Goal: Task Accomplishment & Management: Manage account settings

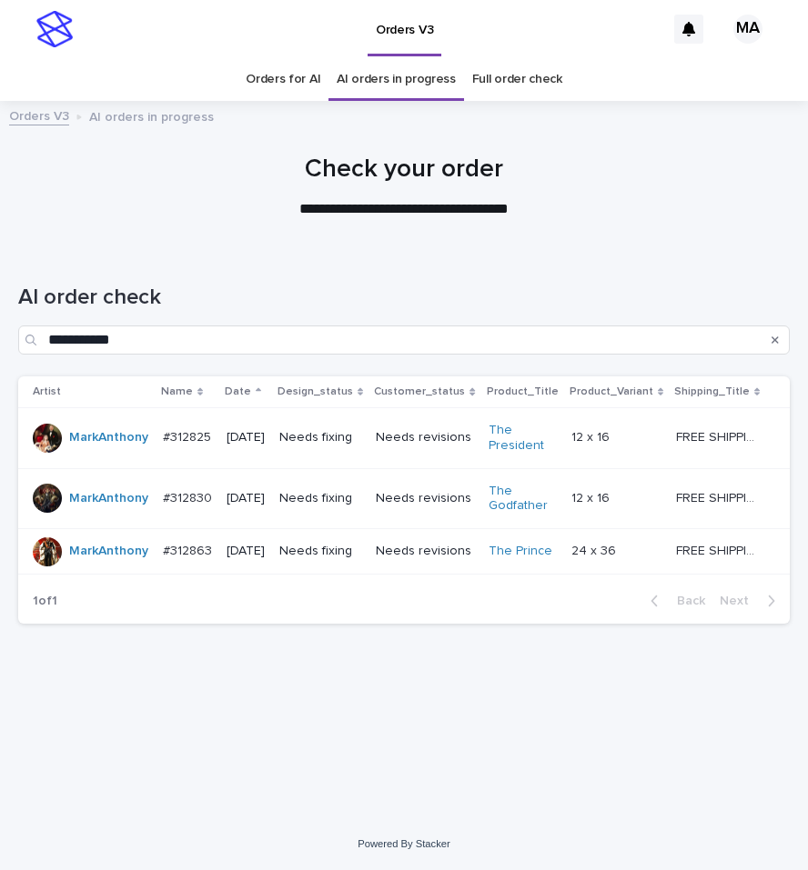
click at [15, 18] on div "Orders V3 MA" at bounding box center [404, 29] width 808 height 58
click at [646, 442] on p at bounding box center [616, 437] width 90 height 15
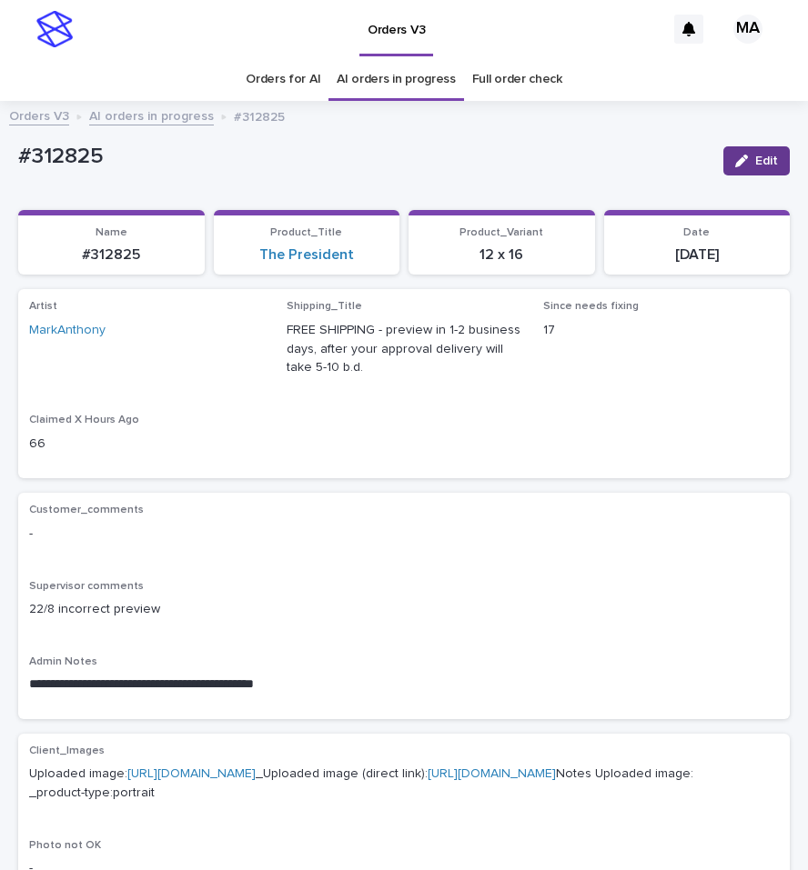
click at [755, 160] on span "Edit" at bounding box center [766, 161] width 23 height 13
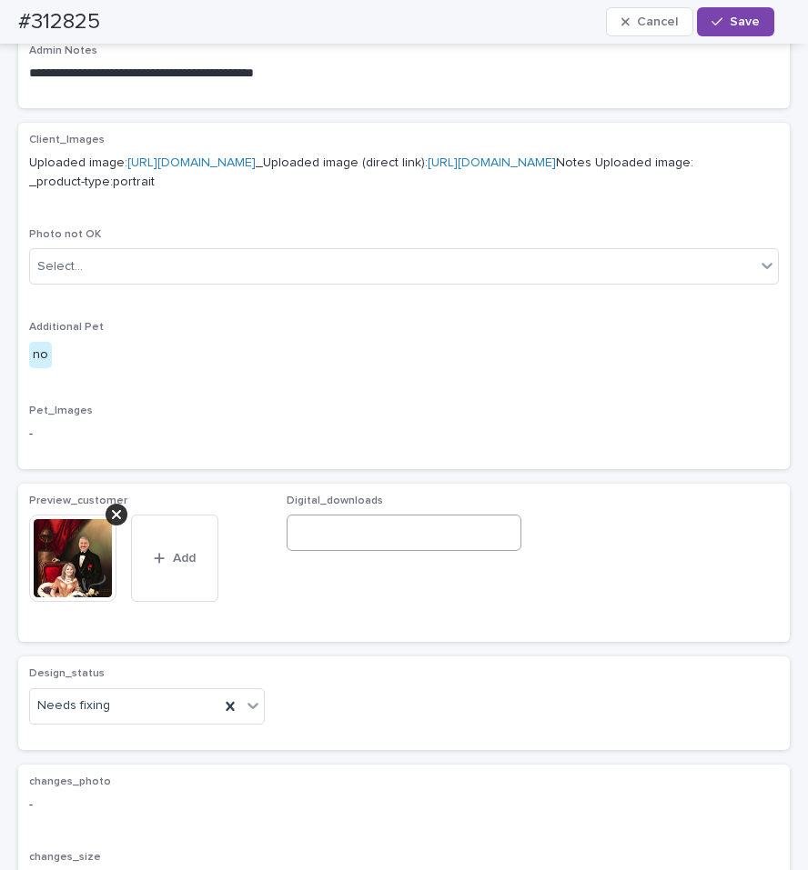
scroll to position [917, 0]
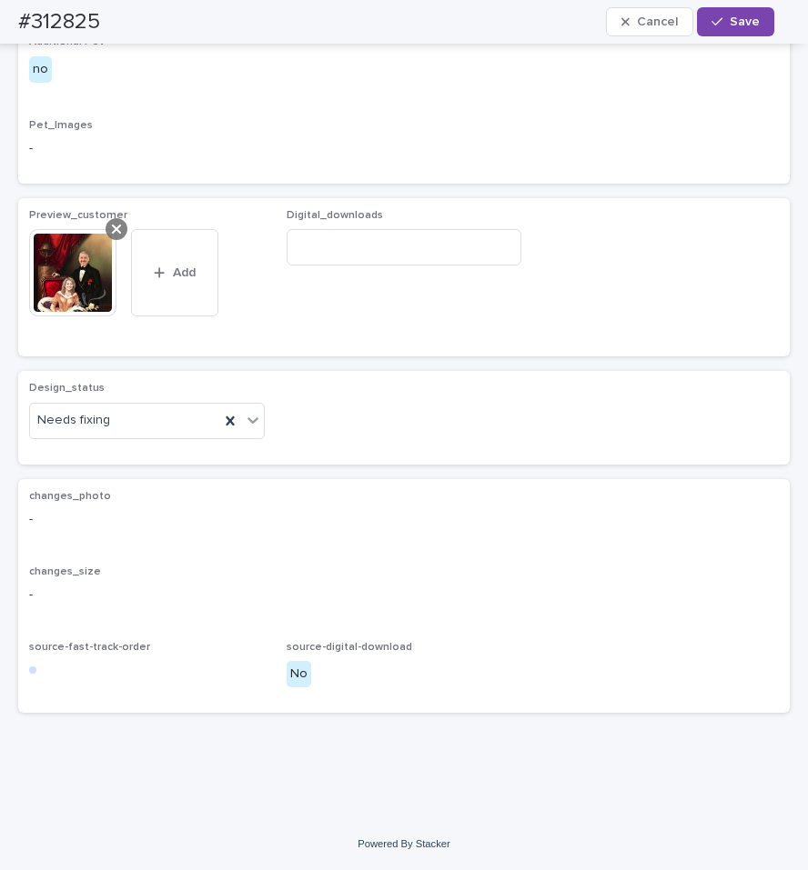
click at [114, 236] on icon at bounding box center [116, 229] width 9 height 15
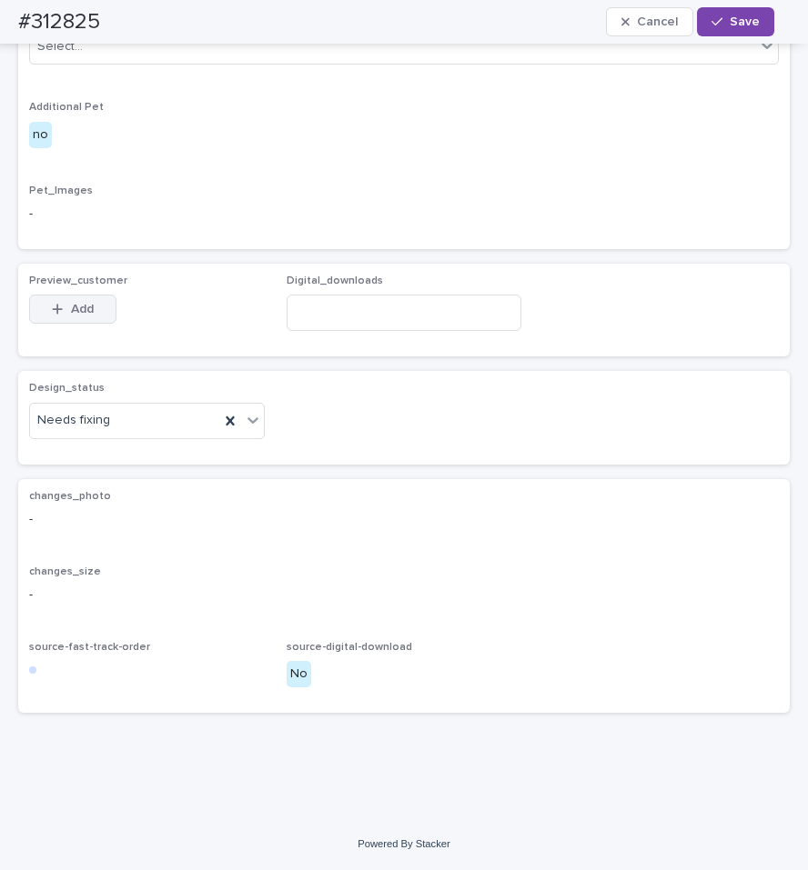
scroll to position [884, 0]
click at [88, 324] on button "Add" at bounding box center [72, 309] width 87 height 29
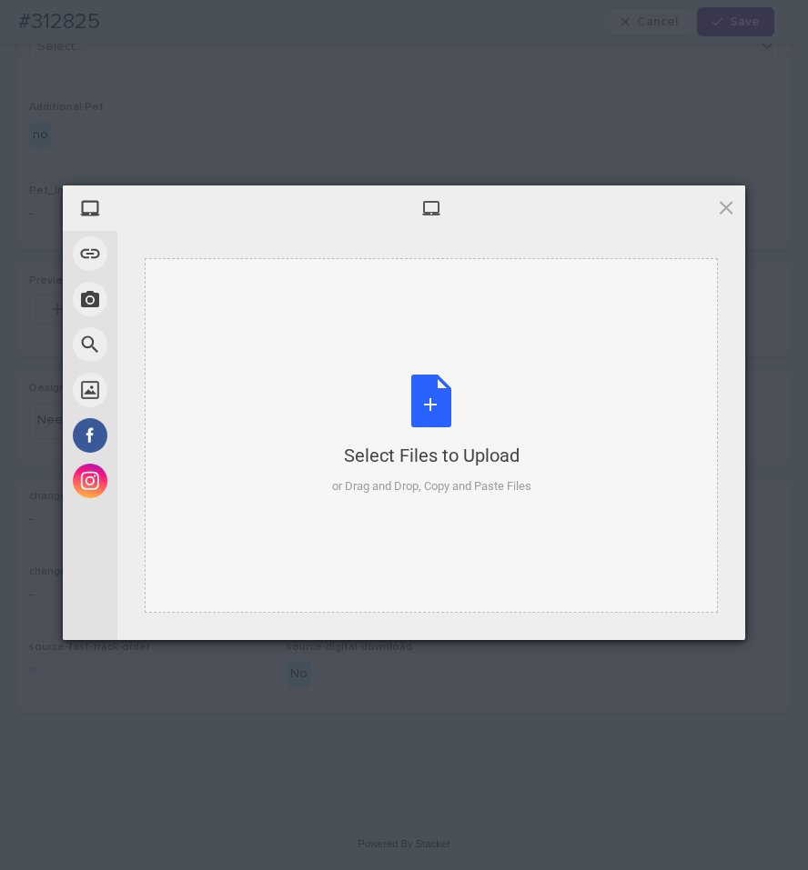
click at [419, 407] on div "Select Files to Upload or Drag and Drop, Copy and Paste Files" at bounding box center [431, 435] width 199 height 121
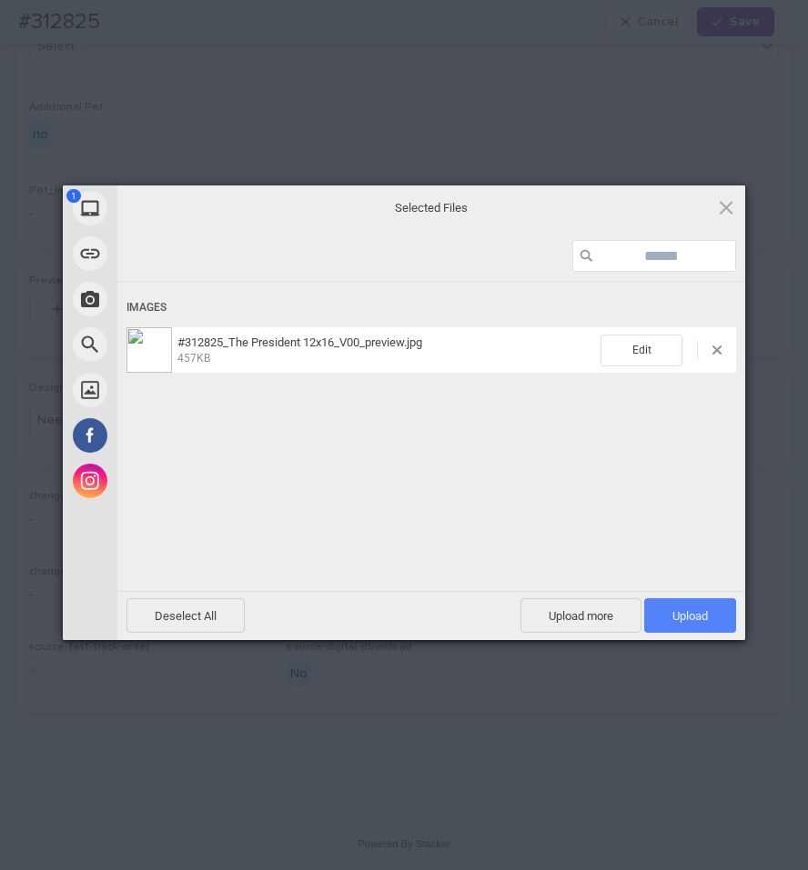
click at [700, 609] on span "Upload 1" at bounding box center [690, 616] width 92 height 35
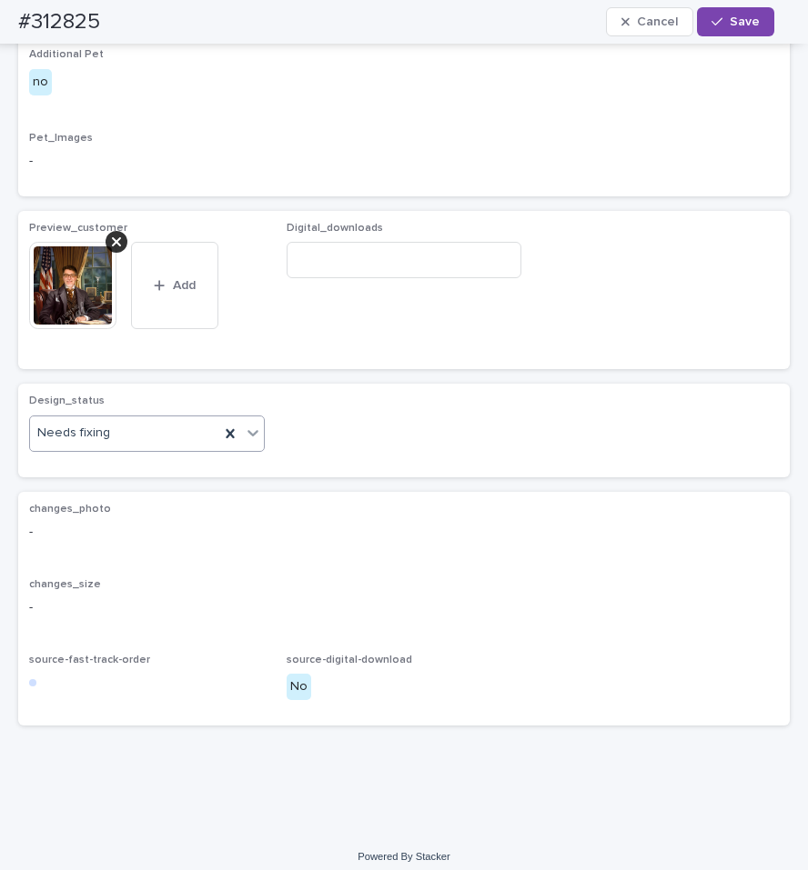
click at [252, 437] on icon at bounding box center [252, 433] width 11 height 6
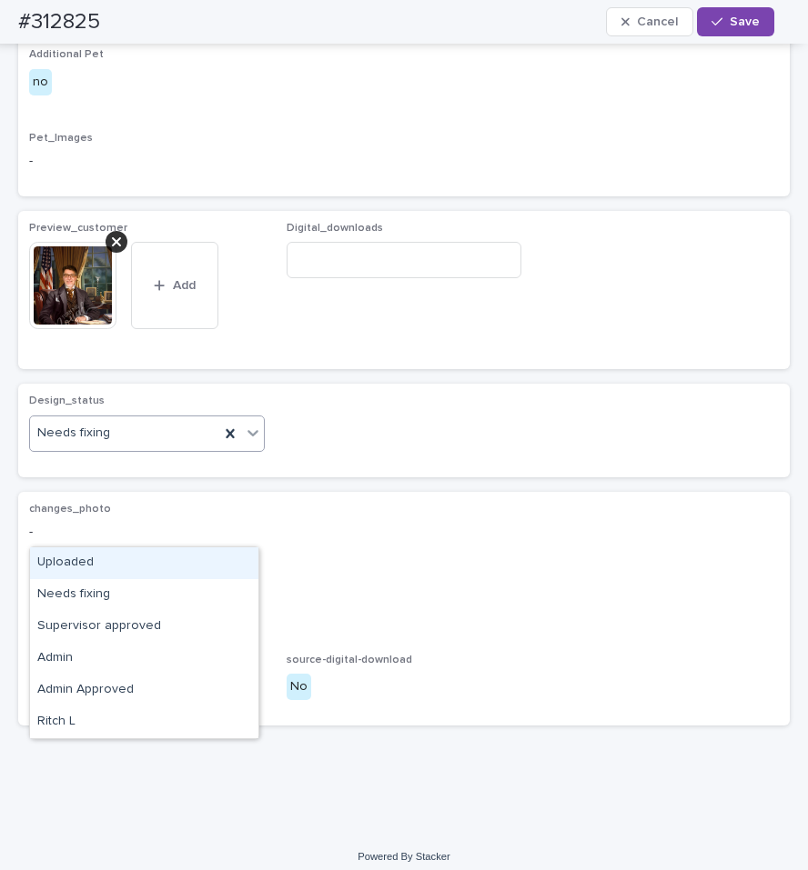
click at [125, 561] on div "Uploaded" at bounding box center [144, 564] width 228 height 32
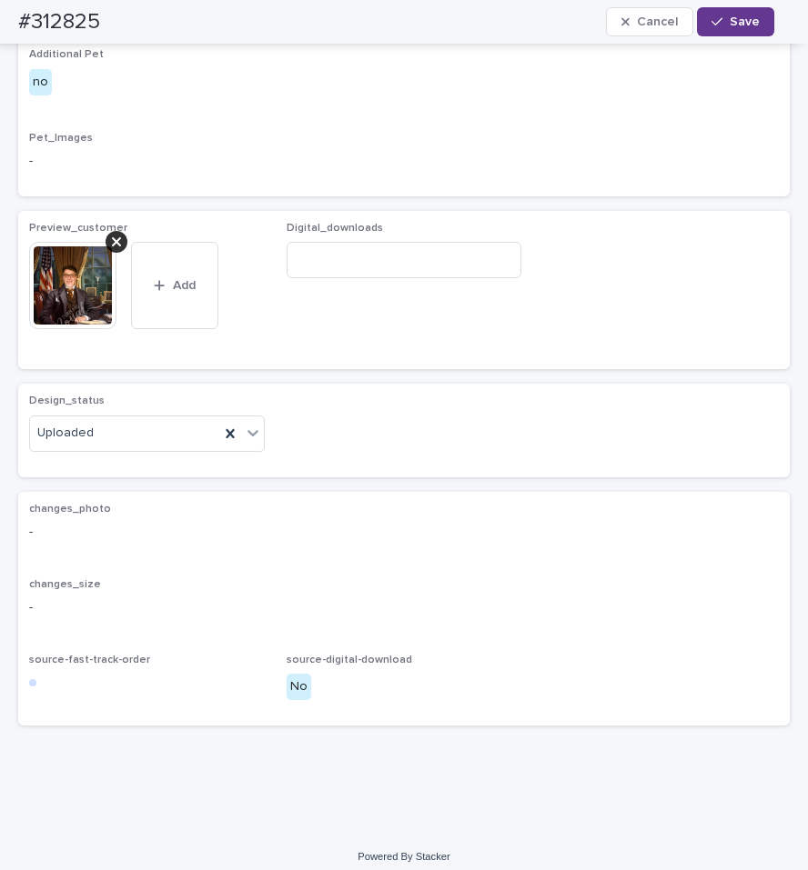
click at [753, 23] on span "Save" at bounding box center [744, 21] width 30 height 13
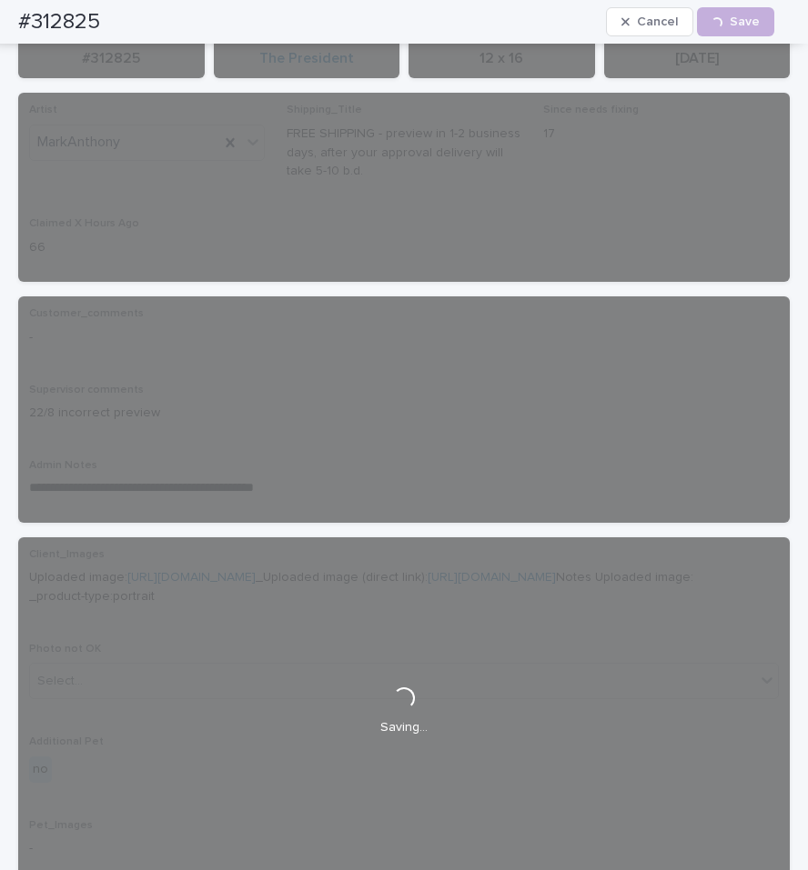
scroll to position [0, 0]
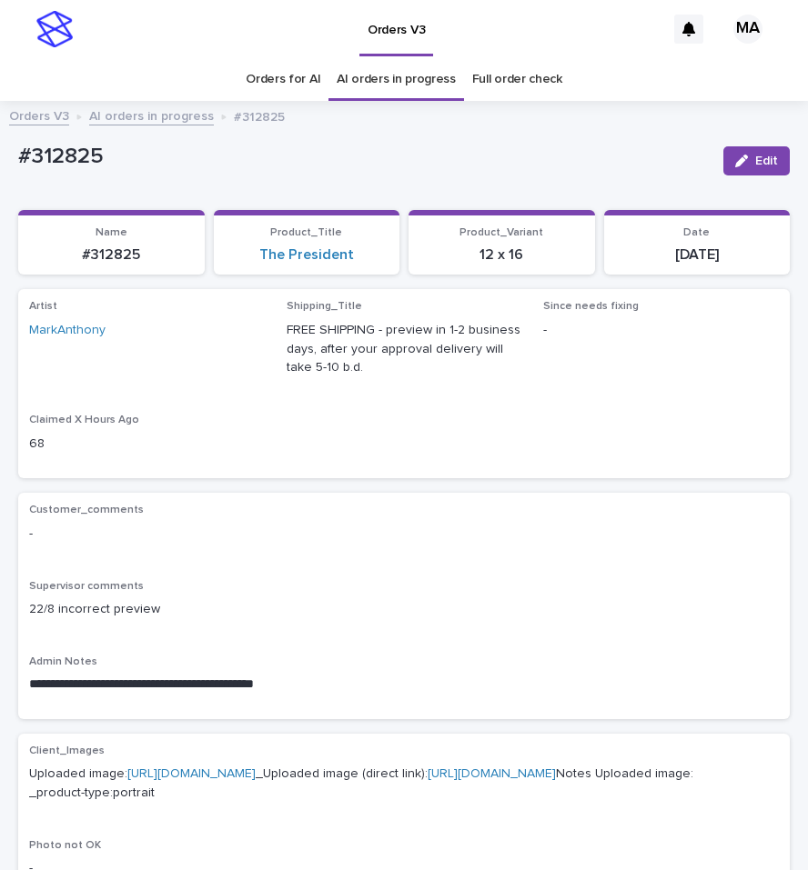
click at [136, 124] on link "AI orders in progress" at bounding box center [151, 115] width 125 height 21
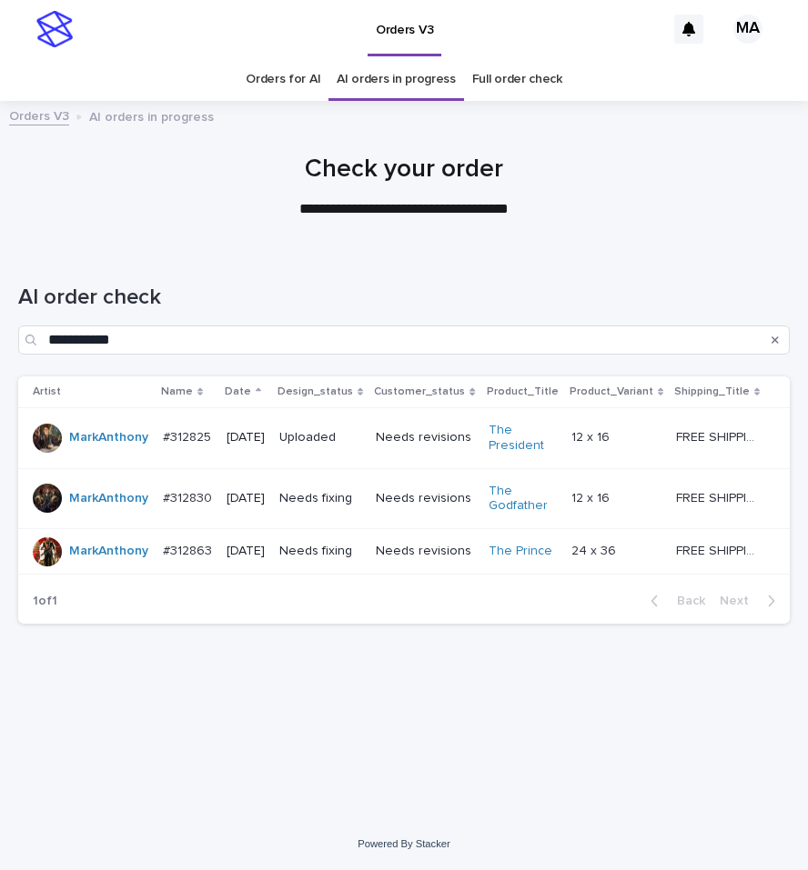
click at [642, 501] on p at bounding box center [616, 498] width 90 height 15
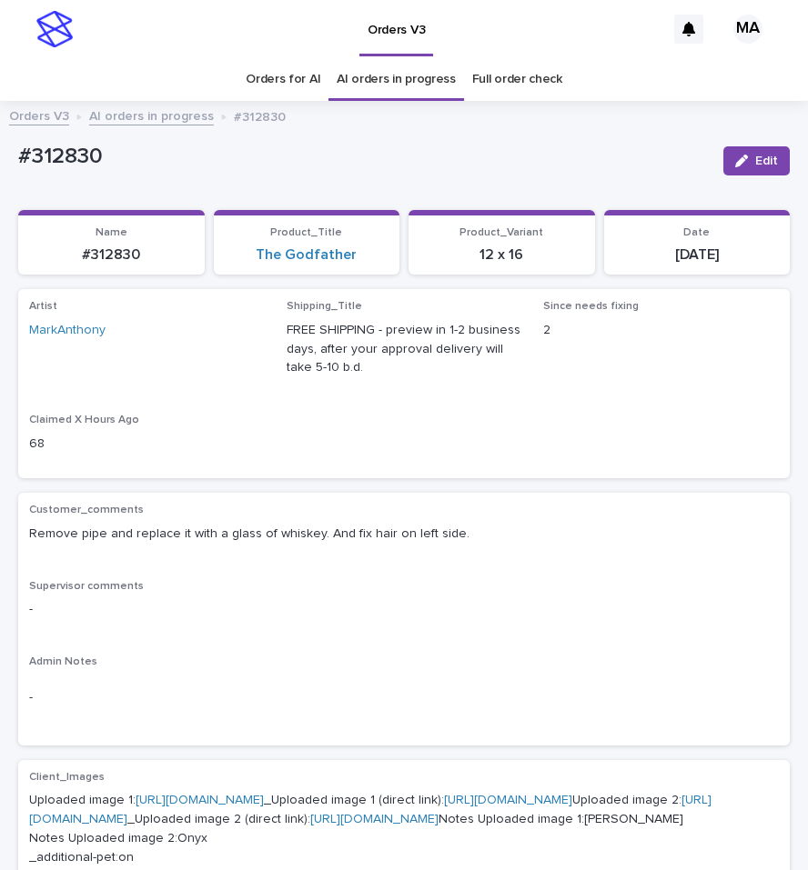
click at [162, 120] on link "AI orders in progress" at bounding box center [151, 115] width 125 height 21
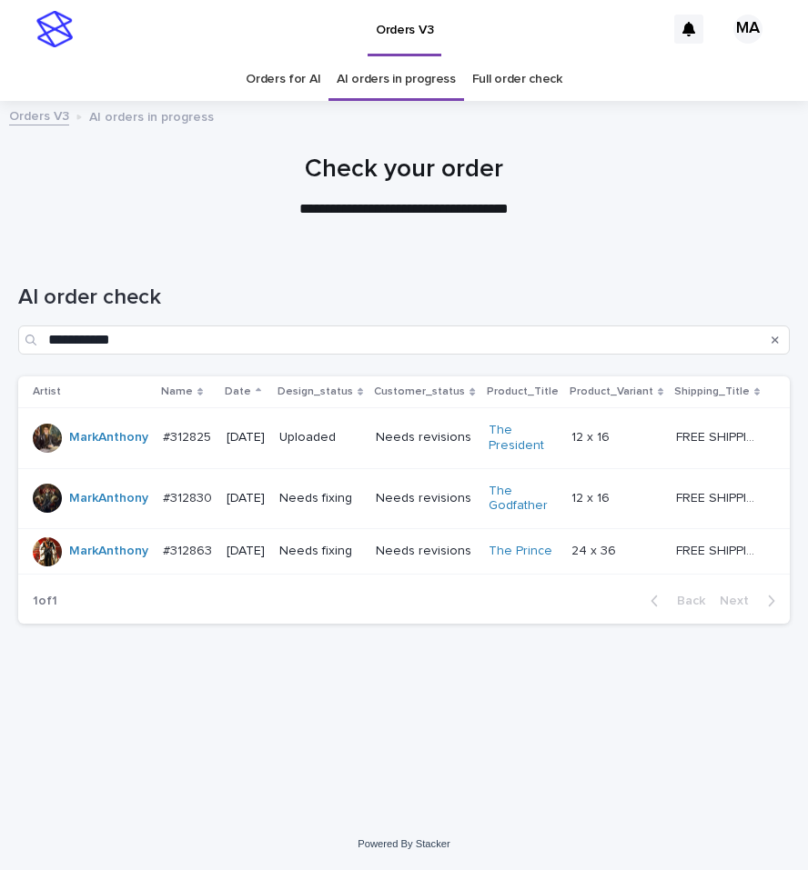
click at [659, 556] on p at bounding box center [616, 551] width 90 height 15
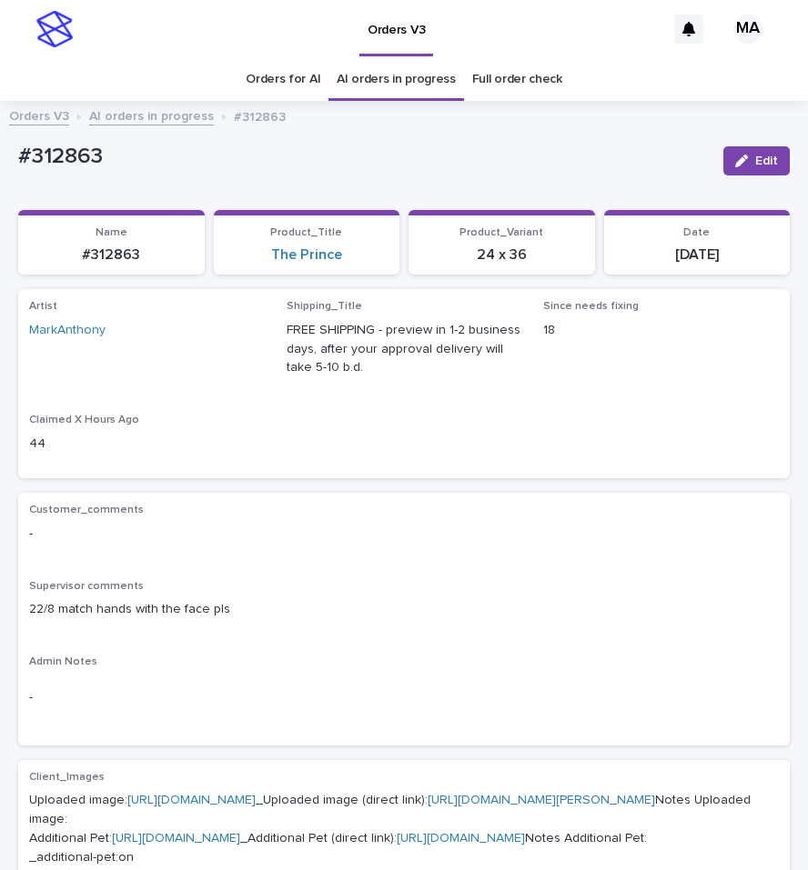
click at [485, 606] on p "22/8 match hands with the face pls" at bounding box center [404, 609] width 750 height 19
click at [402, 140] on div "#312863 Edit" at bounding box center [403, 161] width 771 height 55
drag, startPoint x: 152, startPoint y: 166, endPoint x: -7, endPoint y: 176, distance: 159.5
click at [18, 170] on div "#312863" at bounding box center [363, 155] width 690 height 30
copy p "#312863"
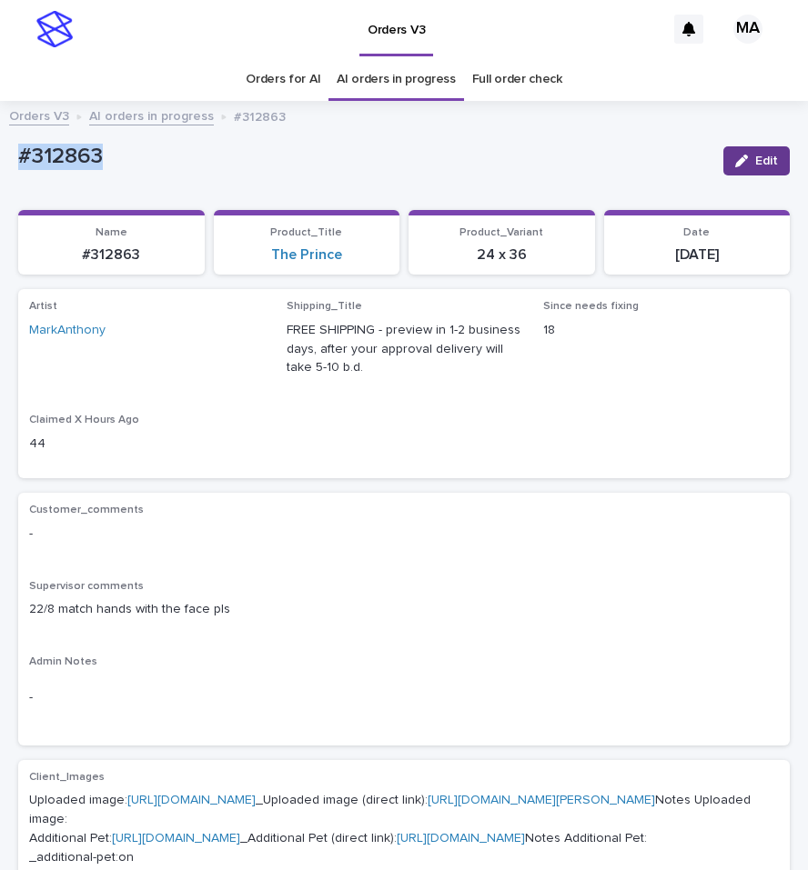
click at [735, 166] on icon "button" at bounding box center [741, 161] width 13 height 13
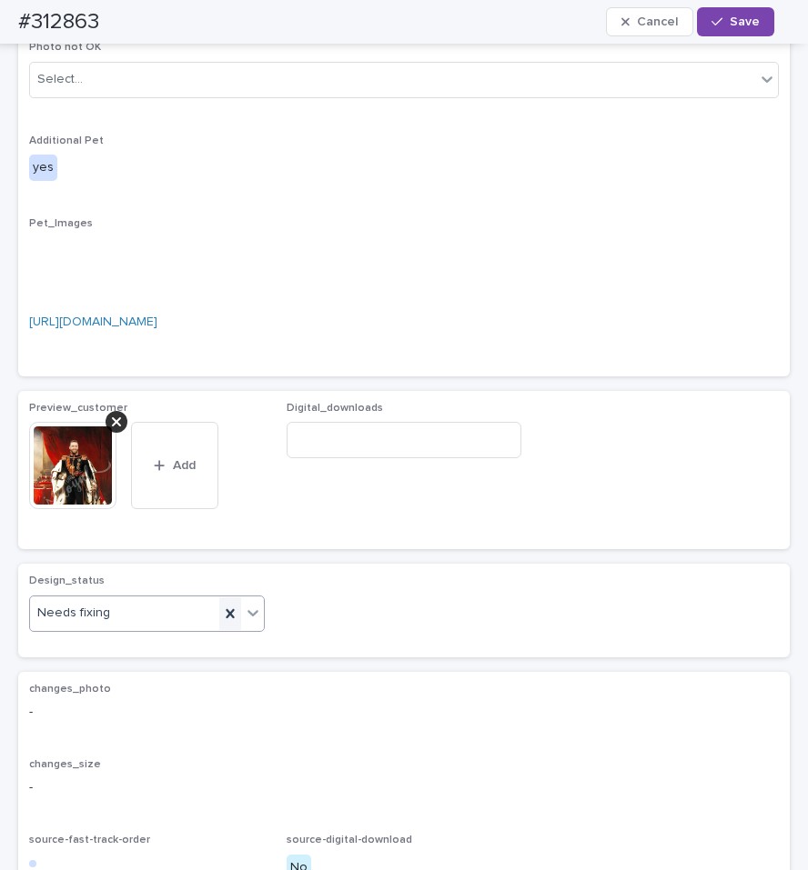
scroll to position [1070, 0]
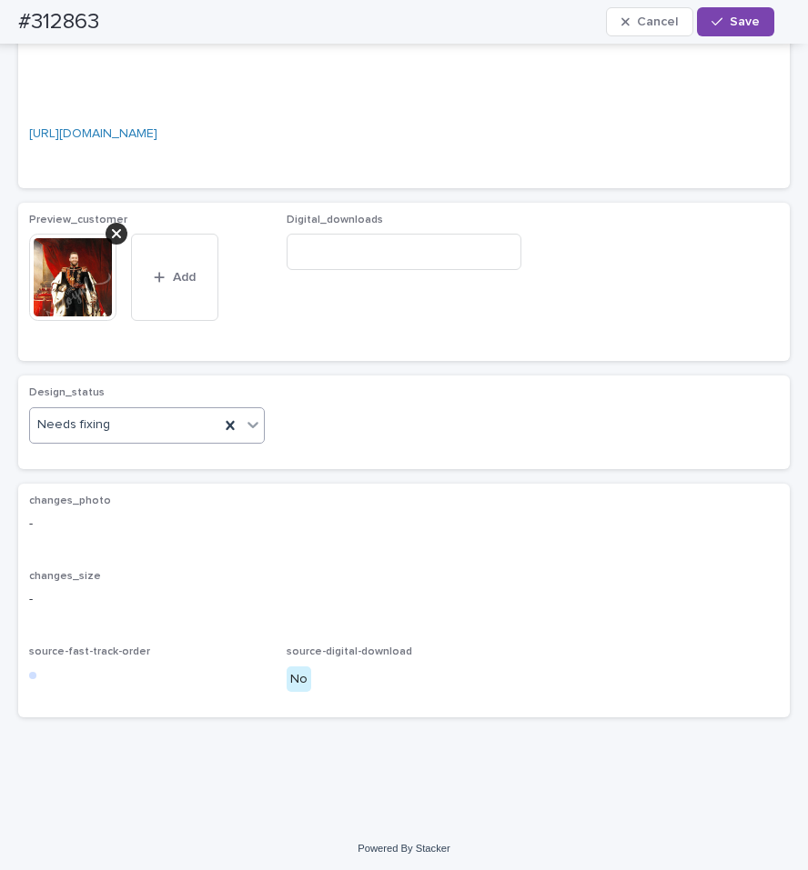
click at [247, 428] on icon at bounding box center [252, 425] width 11 height 6
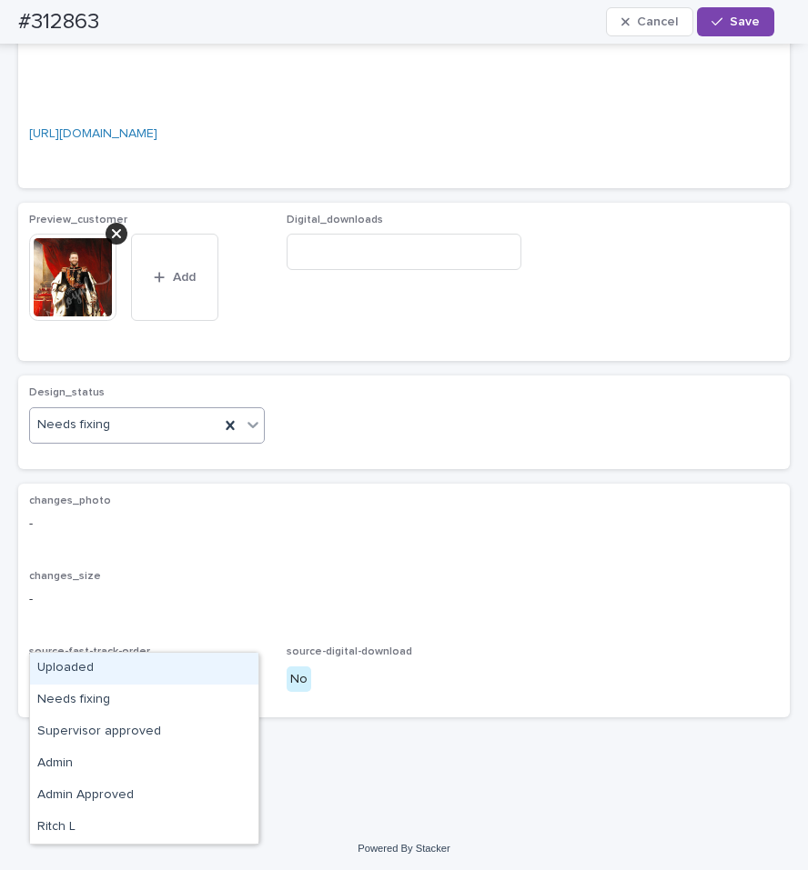
click at [169, 660] on div "Uploaded" at bounding box center [144, 669] width 228 height 32
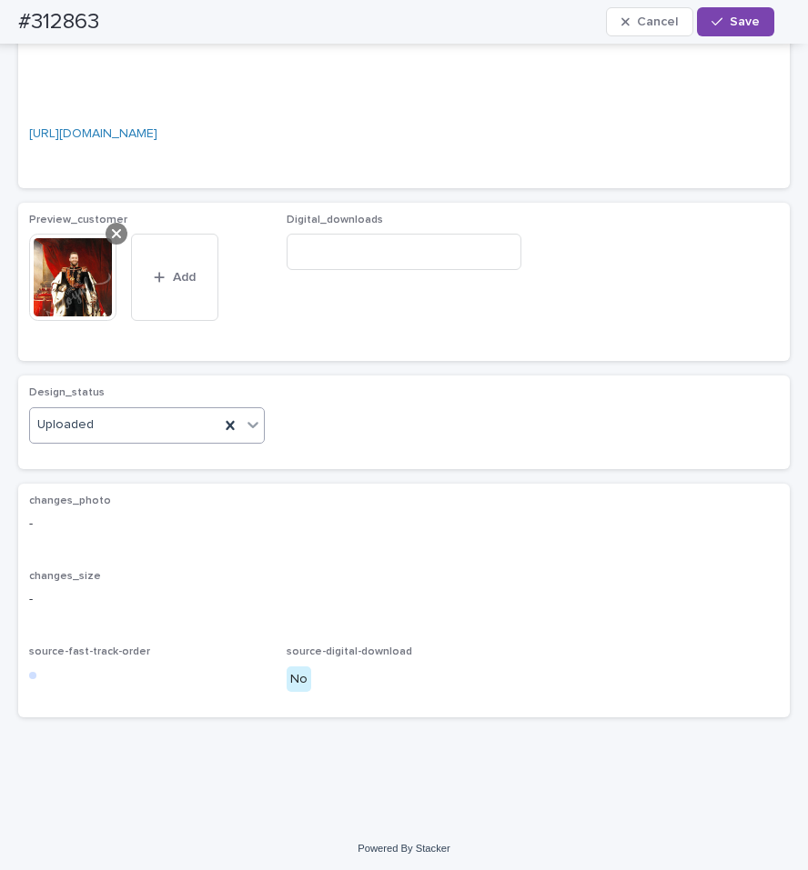
click at [108, 245] on div at bounding box center [117, 234] width 22 height 22
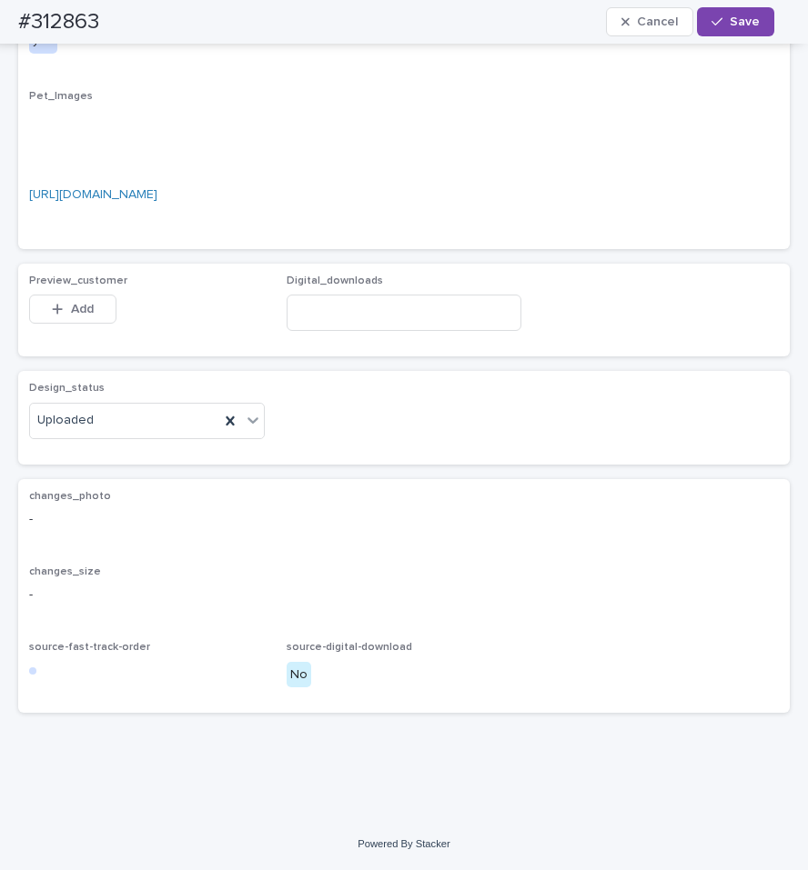
scroll to position [1041, 0]
click at [93, 324] on button "Add" at bounding box center [72, 309] width 87 height 29
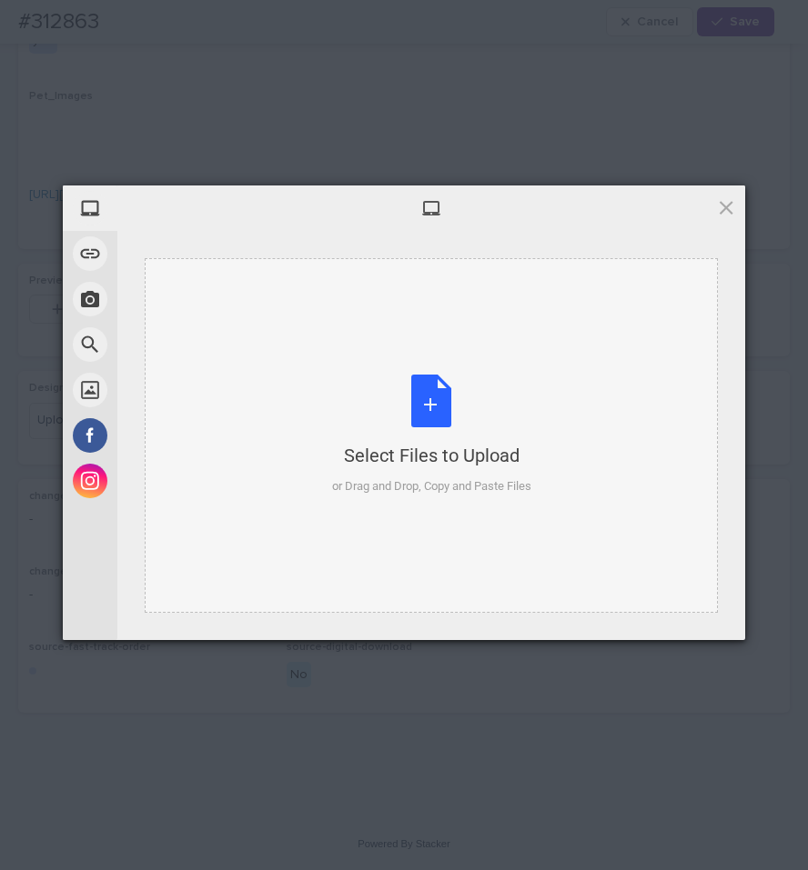
click at [457, 428] on div "Select Files to Upload or Drag and Drop, Copy and Paste Files" at bounding box center [431, 435] width 199 height 121
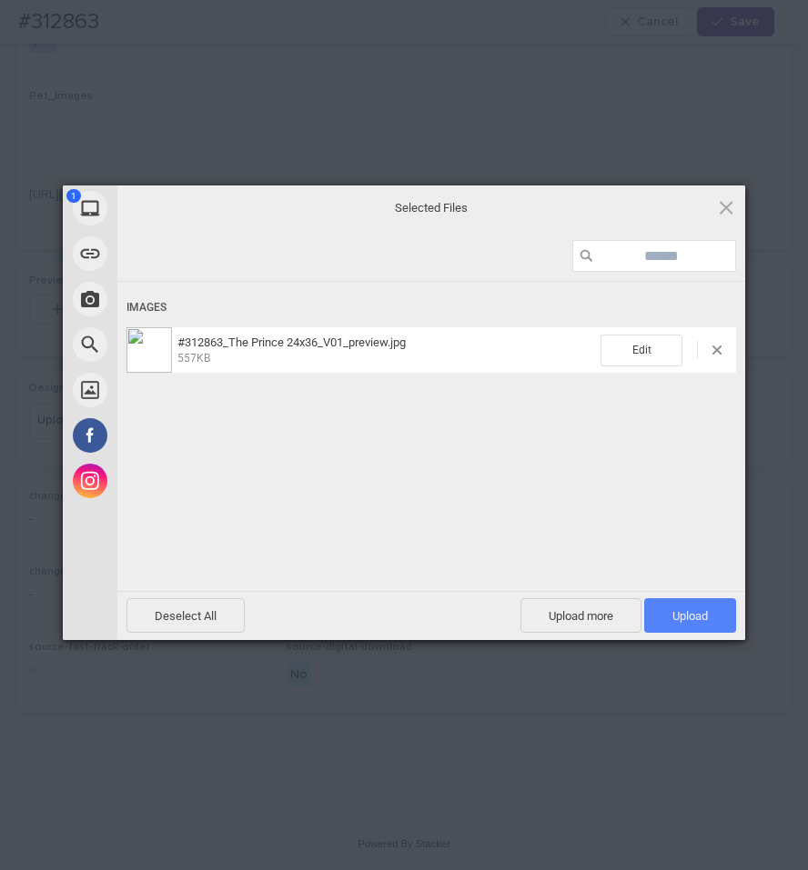
click at [701, 618] on span "Upload 1" at bounding box center [689, 616] width 35 height 14
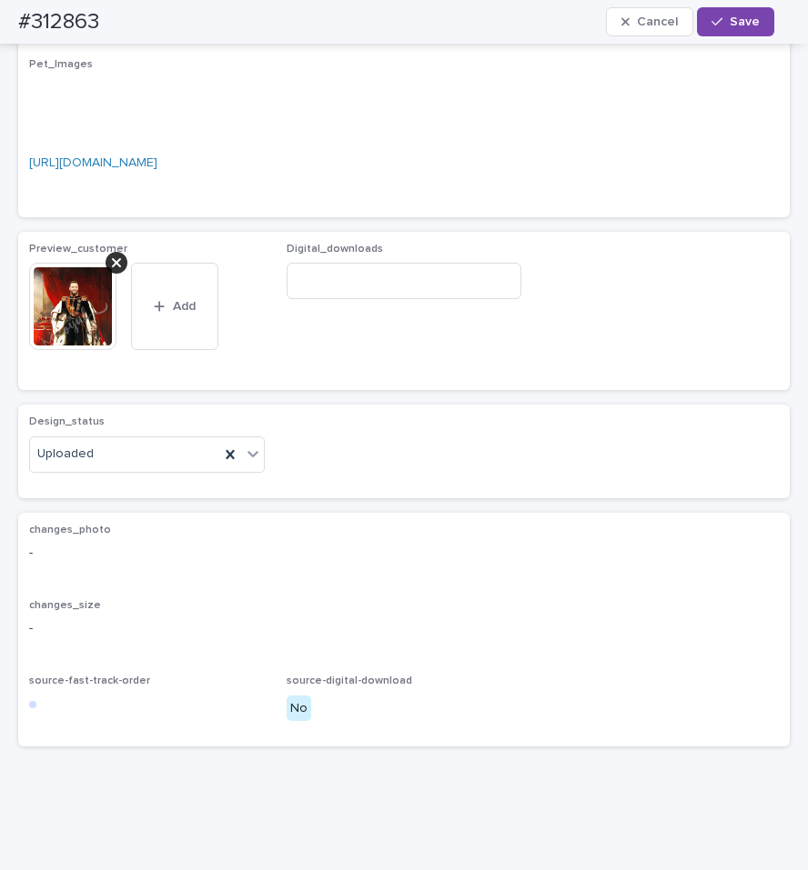
click at [739, 27] on span "Save" at bounding box center [744, 21] width 30 height 13
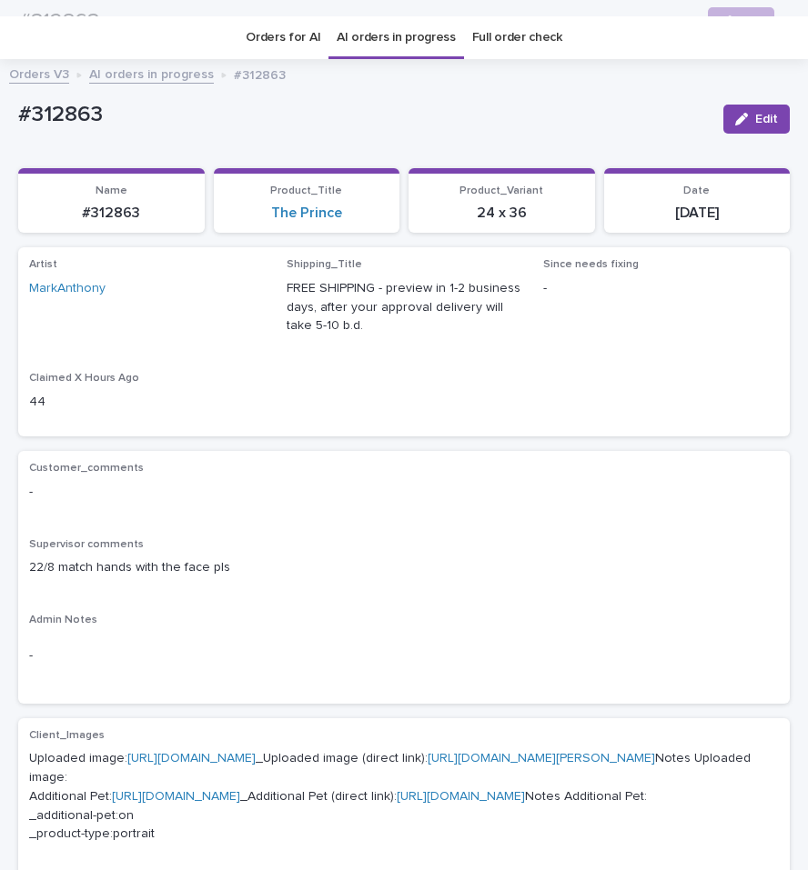
scroll to position [0, 0]
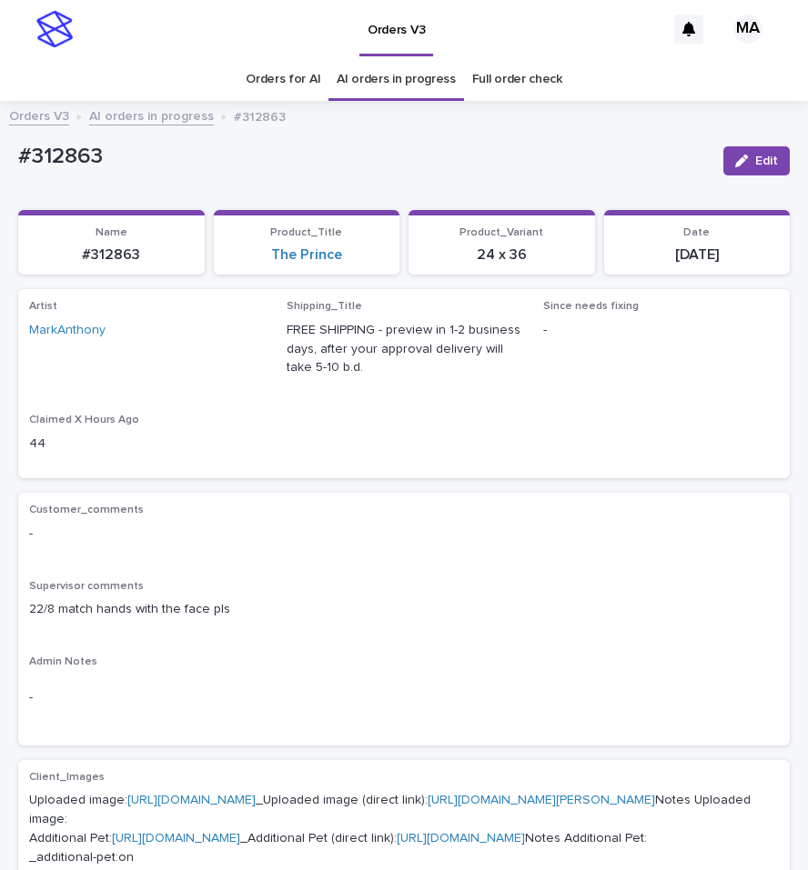
click at [174, 117] on link "AI orders in progress" at bounding box center [151, 115] width 125 height 21
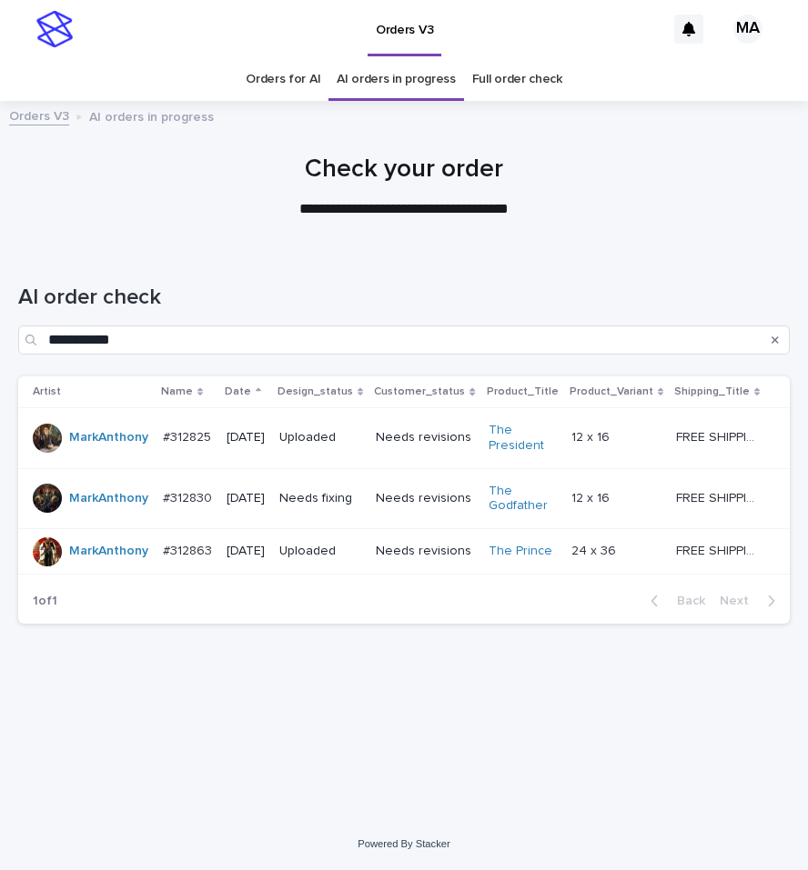
click at [666, 442] on td "12 x 16 12 x 16" at bounding box center [616, 437] width 105 height 61
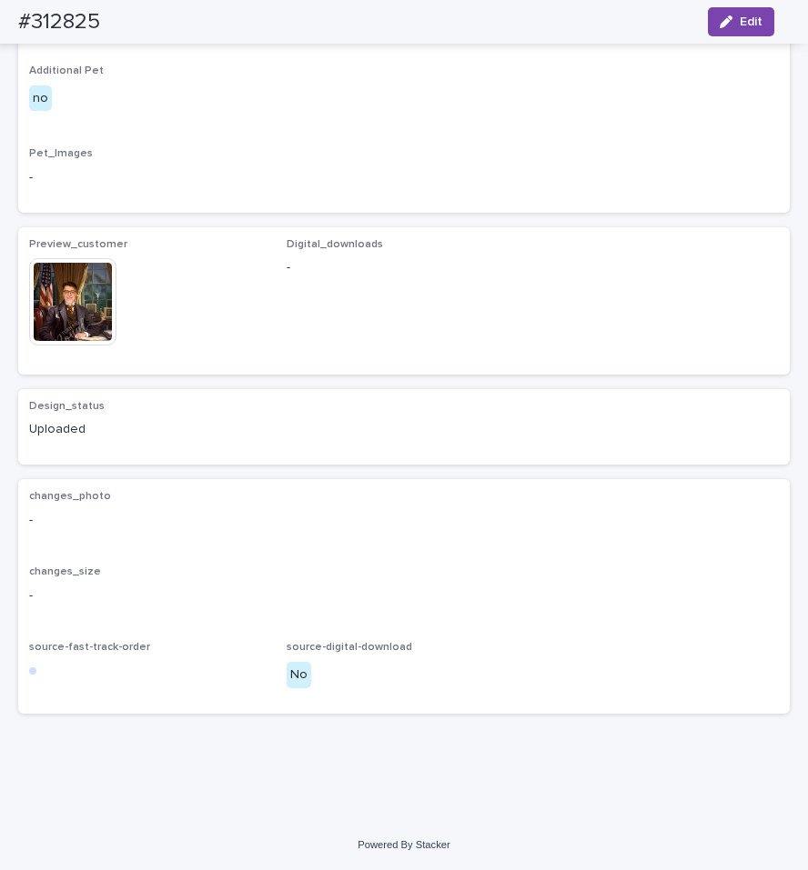
scroll to position [917, 0]
click at [87, 346] on img at bounding box center [72, 301] width 87 height 87
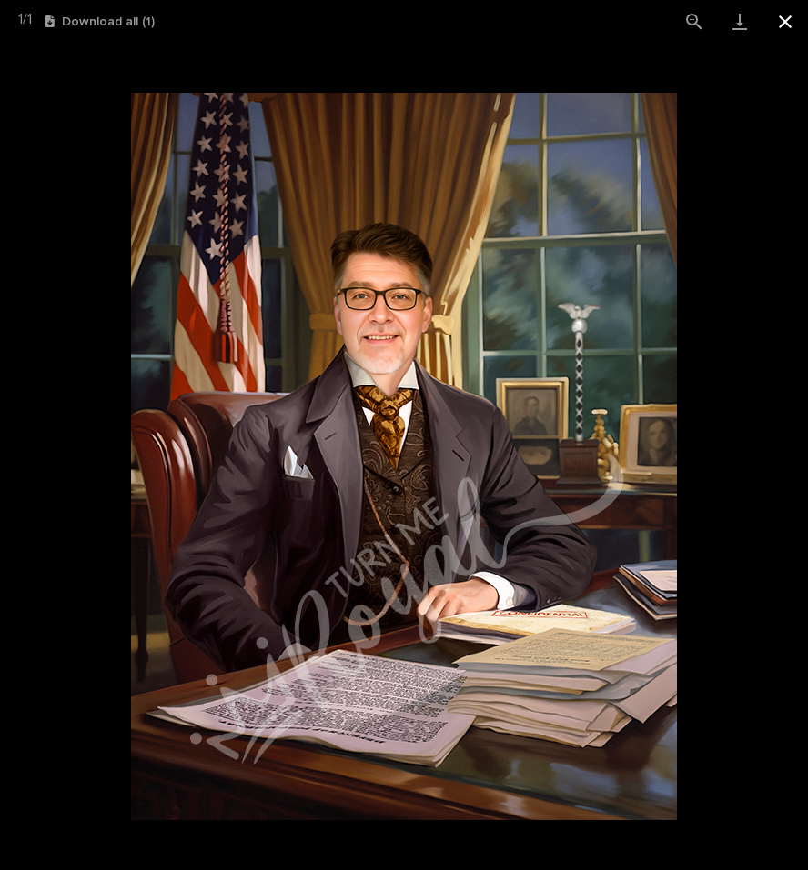
click at [789, 27] on button "Close gallery" at bounding box center [784, 21] width 45 height 43
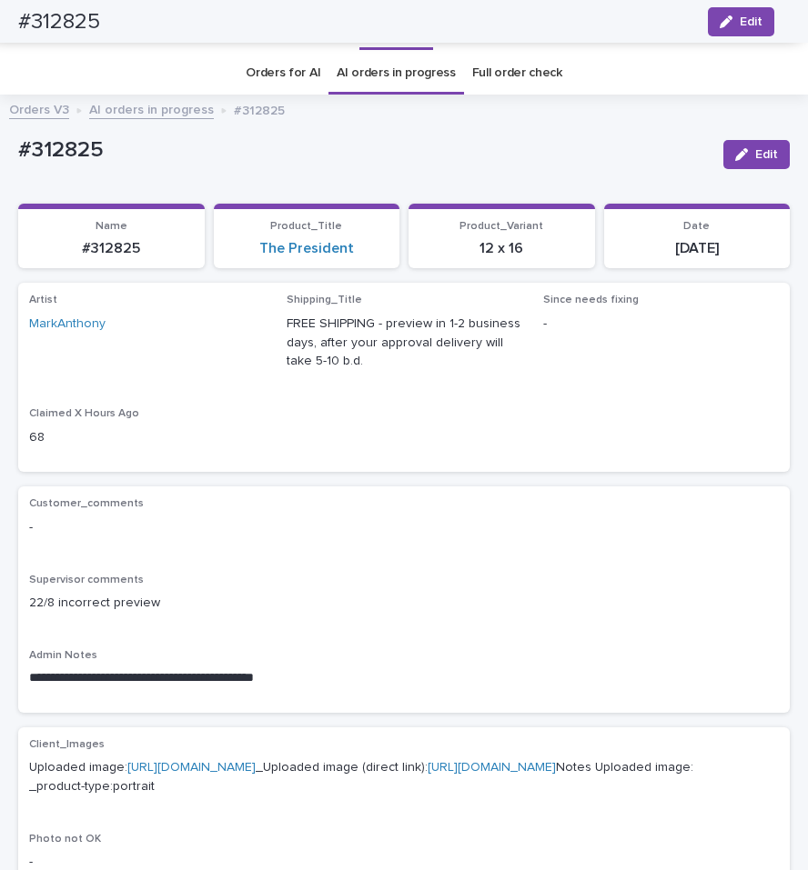
scroll to position [0, 0]
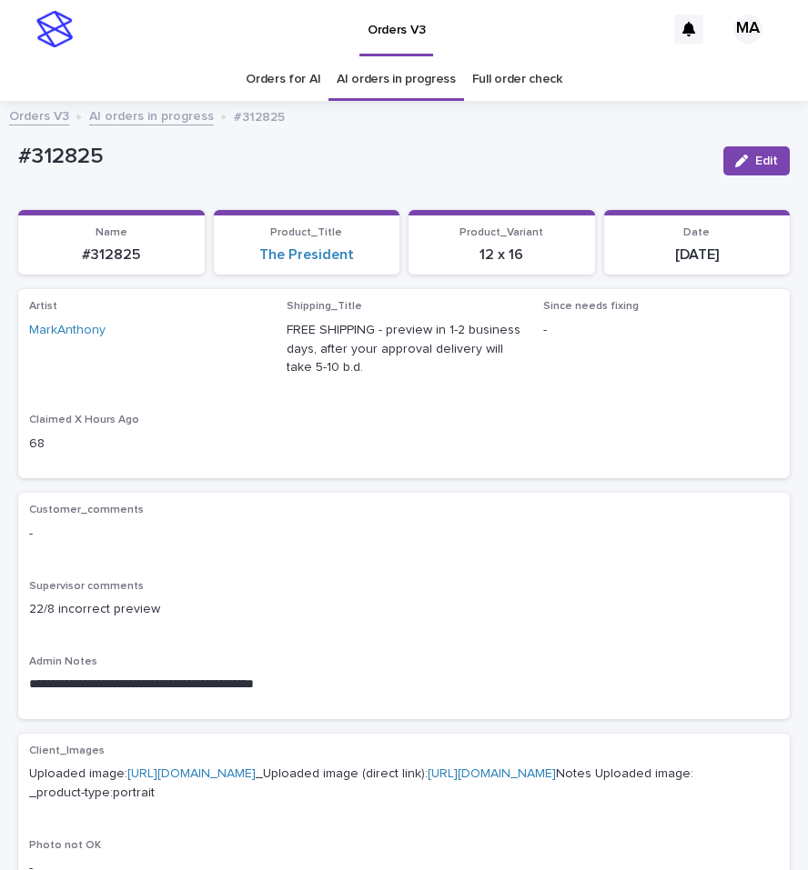
click at [139, 116] on link "AI orders in progress" at bounding box center [151, 115] width 125 height 21
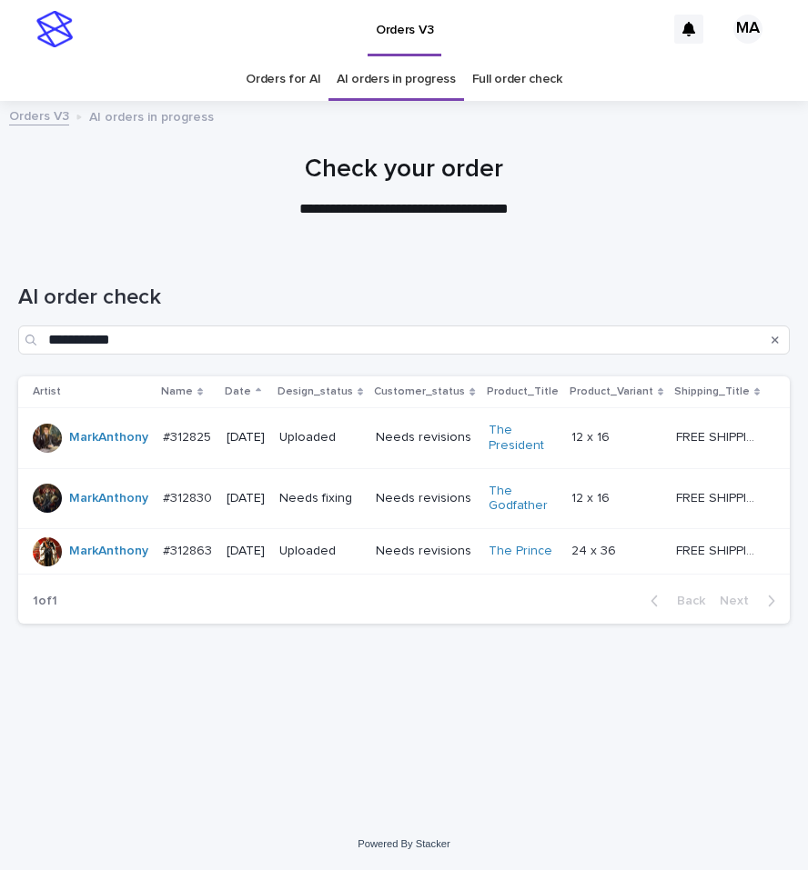
click at [650, 495] on p at bounding box center [616, 498] width 90 height 15
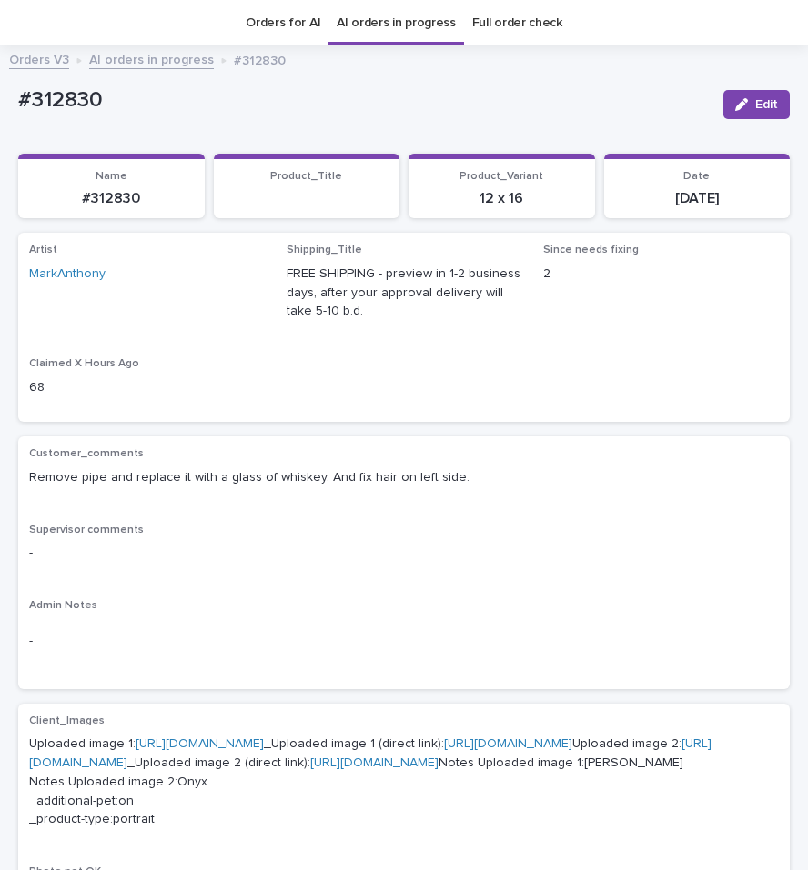
scroll to position [58, 0]
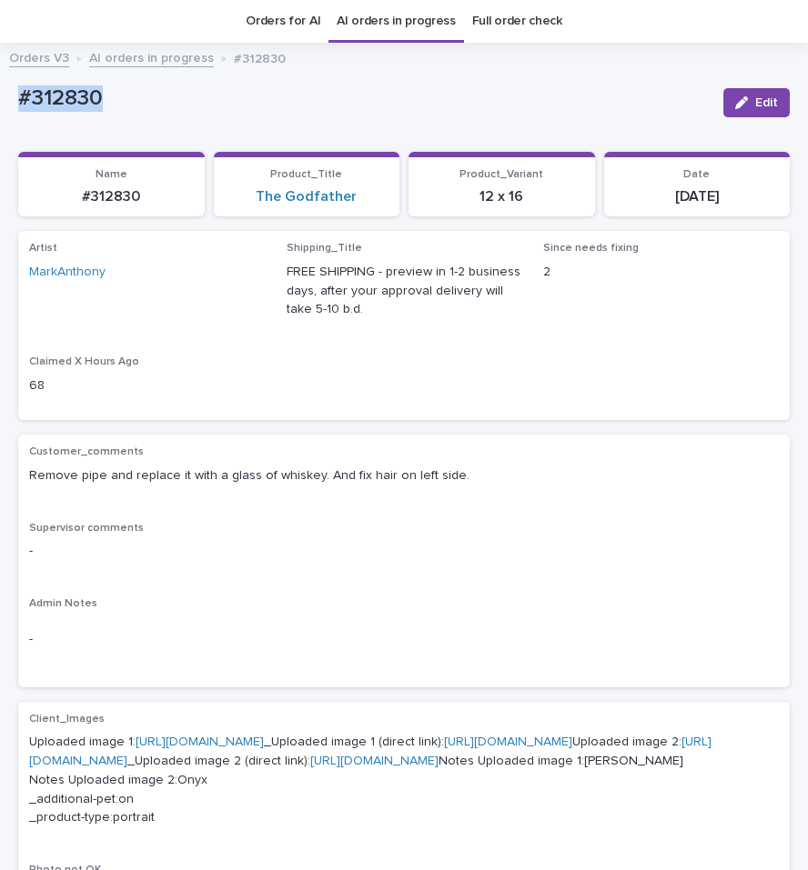
drag, startPoint x: 129, startPoint y: 96, endPoint x: -7, endPoint y: 104, distance: 136.7
click at [18, 104] on div "#312830" at bounding box center [363, 97] width 690 height 30
copy p "#312830"
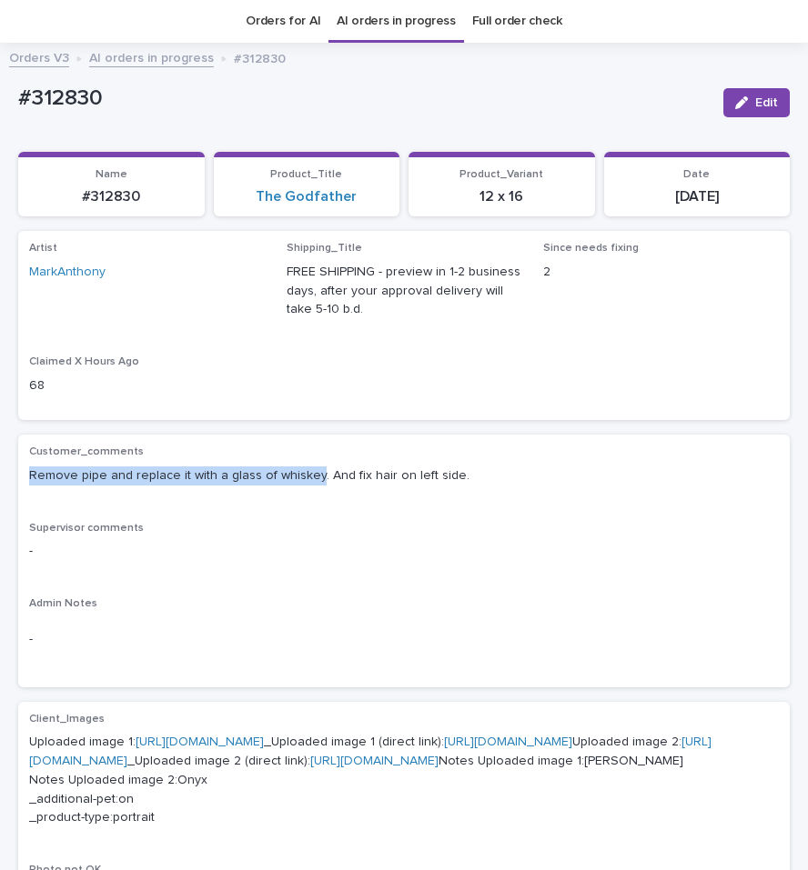
drag, startPoint x: 23, startPoint y: 478, endPoint x: 312, endPoint y: 474, distance: 289.3
click at [312, 474] on div "Customer_comments Remove pipe and replace it with a glass of whiskey. And fix h…" at bounding box center [403, 561] width 771 height 253
copy p "Remove pipe and replace it with a glass of whiskey"
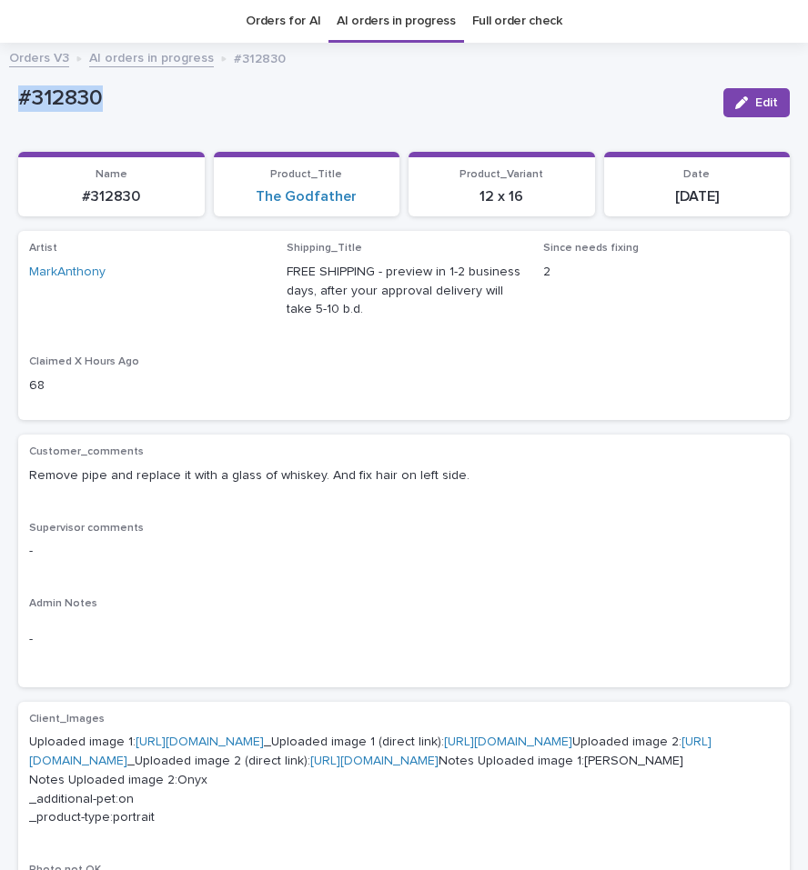
drag, startPoint x: 55, startPoint y: 94, endPoint x: -7, endPoint y: 106, distance: 63.0
click at [18, 106] on div "#312830" at bounding box center [363, 97] width 690 height 30
copy p "#312830"
click at [488, 344] on div "Artist MarkAnthony Shipping_Title FREE SHIPPING - preview in 1-2 business days,…" at bounding box center [404, 325] width 750 height 167
click at [125, 55] on link "AI orders in progress" at bounding box center [151, 56] width 125 height 21
